Goal: Navigation & Orientation: Find specific page/section

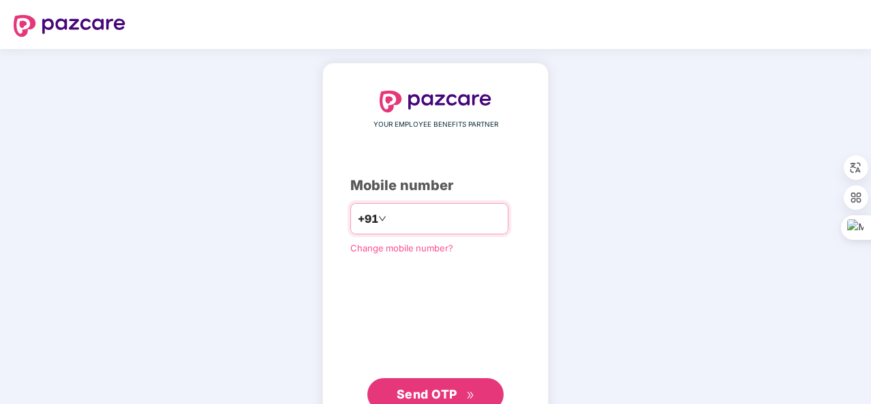
type input "**********"
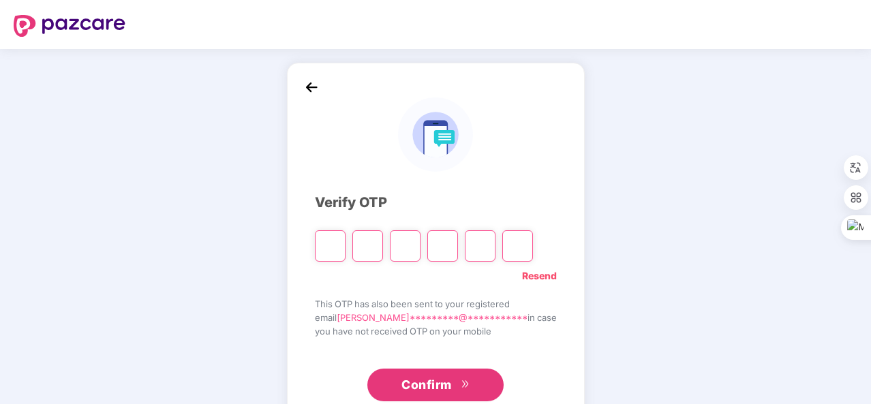
type input "*"
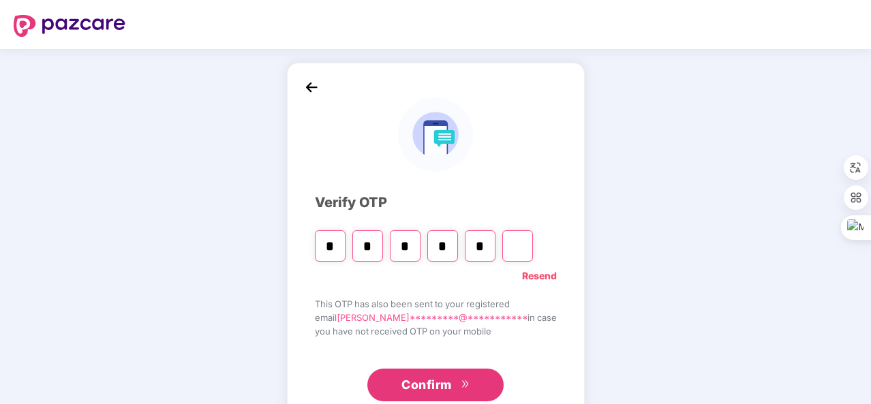
type input "*"
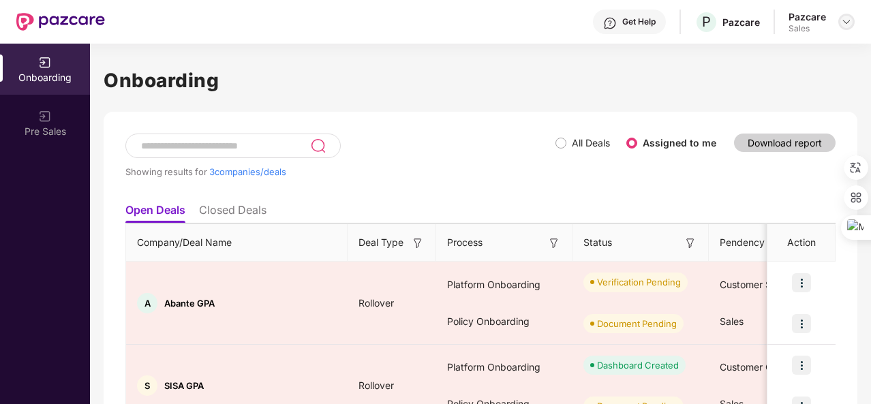
click at [844, 15] on div at bounding box center [846, 22] width 16 height 16
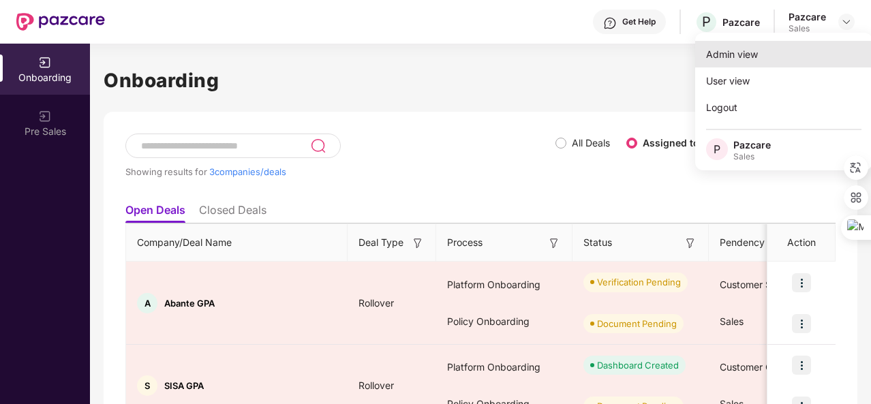
click at [815, 46] on div "Admin view" at bounding box center [783, 54] width 177 height 27
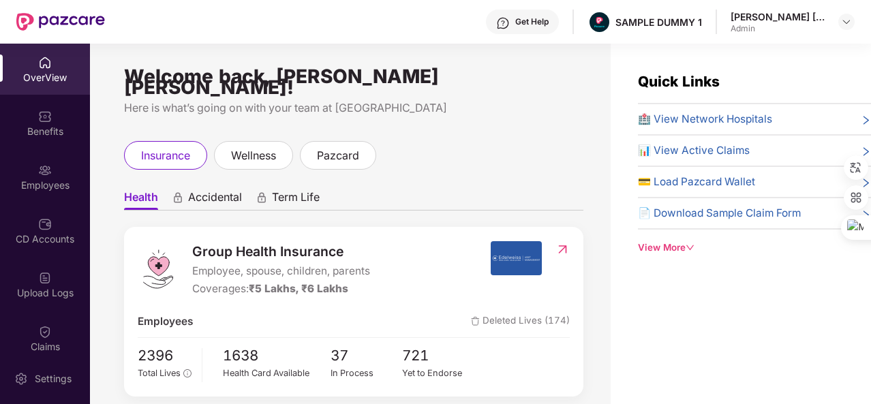
click at [50, 82] on div "OverView" at bounding box center [45, 78] width 90 height 14
click at [489, 194] on ul "Health Accidental Term Life" at bounding box center [353, 196] width 459 height 27
